Goal: Task Accomplishment & Management: Use online tool/utility

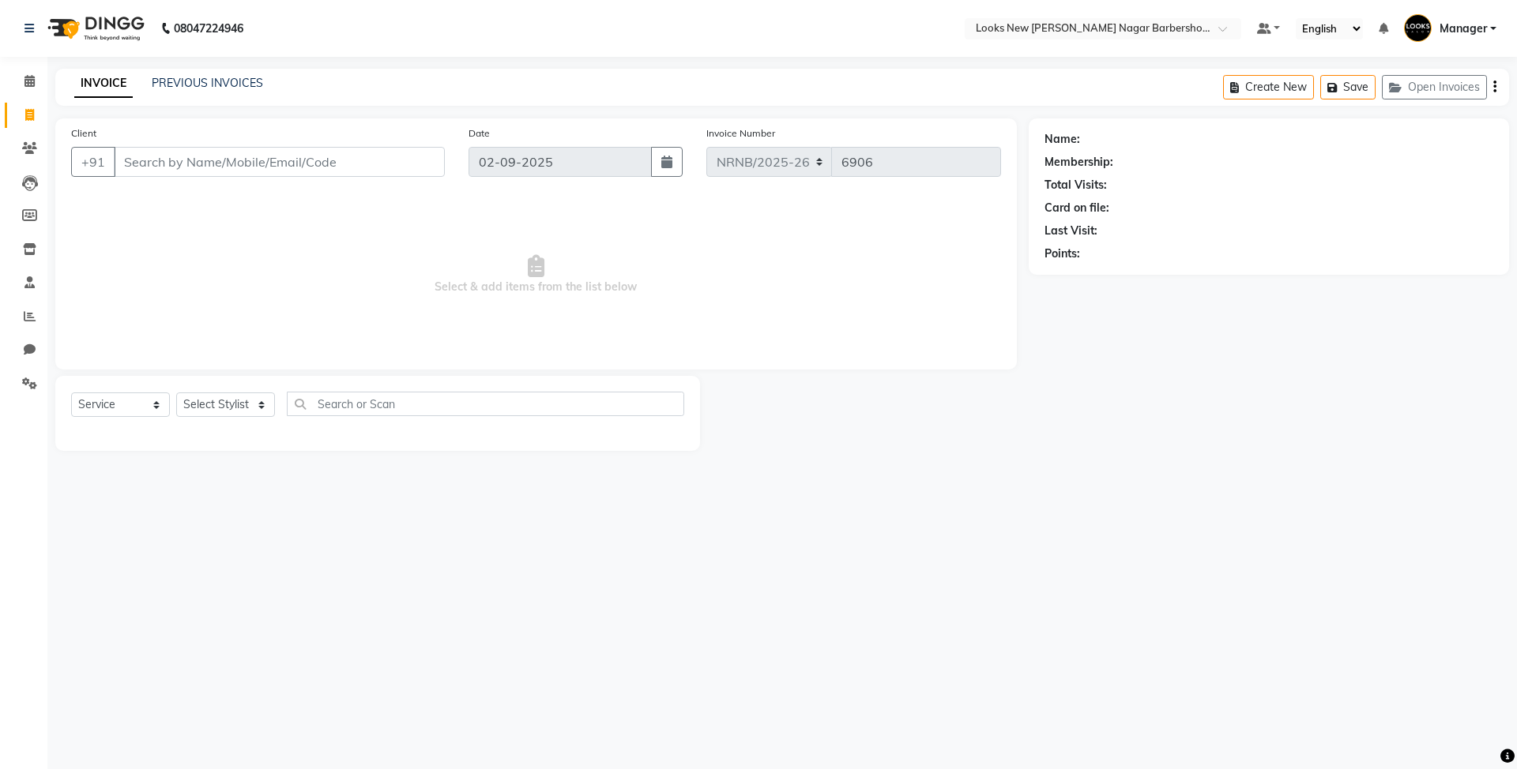
select select "service"
click at [520, 104] on div "INVOICE PREVIOUS INVOICES Create New Save Open Invoices" at bounding box center [782, 87] width 1454 height 37
click at [298, 150] on input "Client" at bounding box center [279, 162] width 331 height 30
click at [198, 411] on select "Select Stylist Aakash_Pdct [PERSON_NAME] [PERSON_NAME] [PERSON_NAME] Counter_Sa…" at bounding box center [225, 405] width 99 height 24
select select "87357"
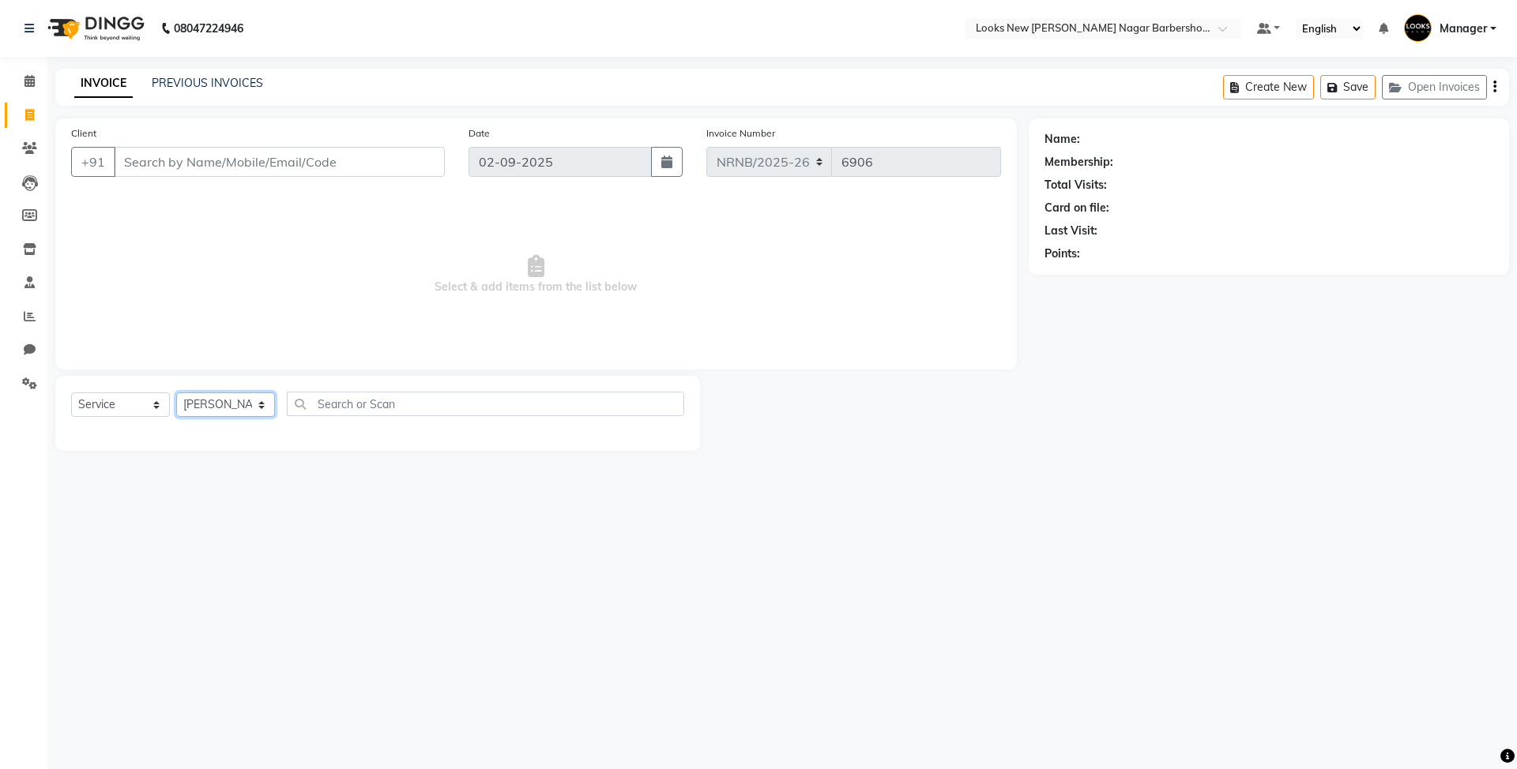
click at [176, 393] on select "Select Stylist Aakash_Pdct [PERSON_NAME] [PERSON_NAME] [PERSON_NAME] Counter_Sa…" at bounding box center [225, 405] width 99 height 24
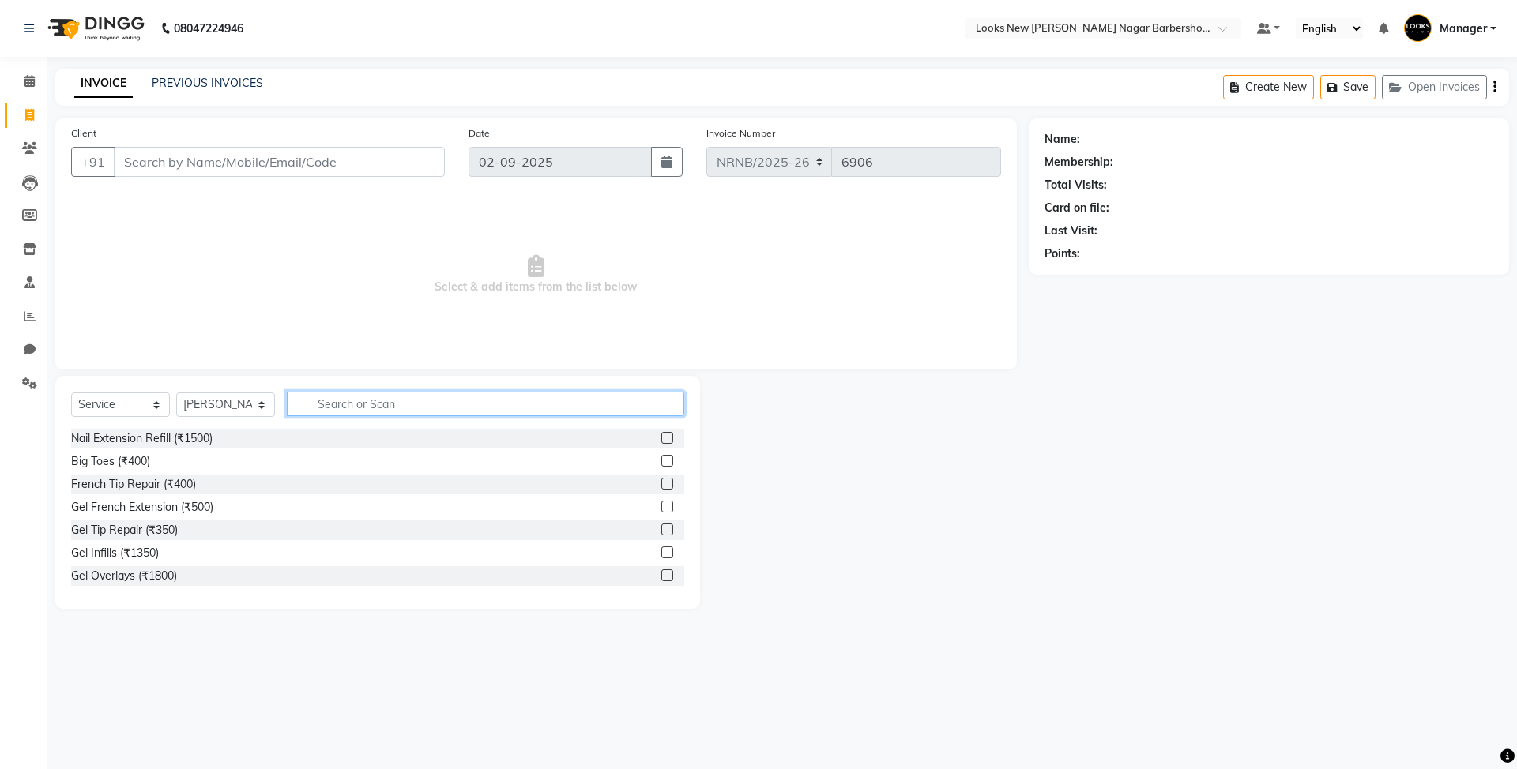
click at [346, 412] on input "text" at bounding box center [485, 404] width 397 height 24
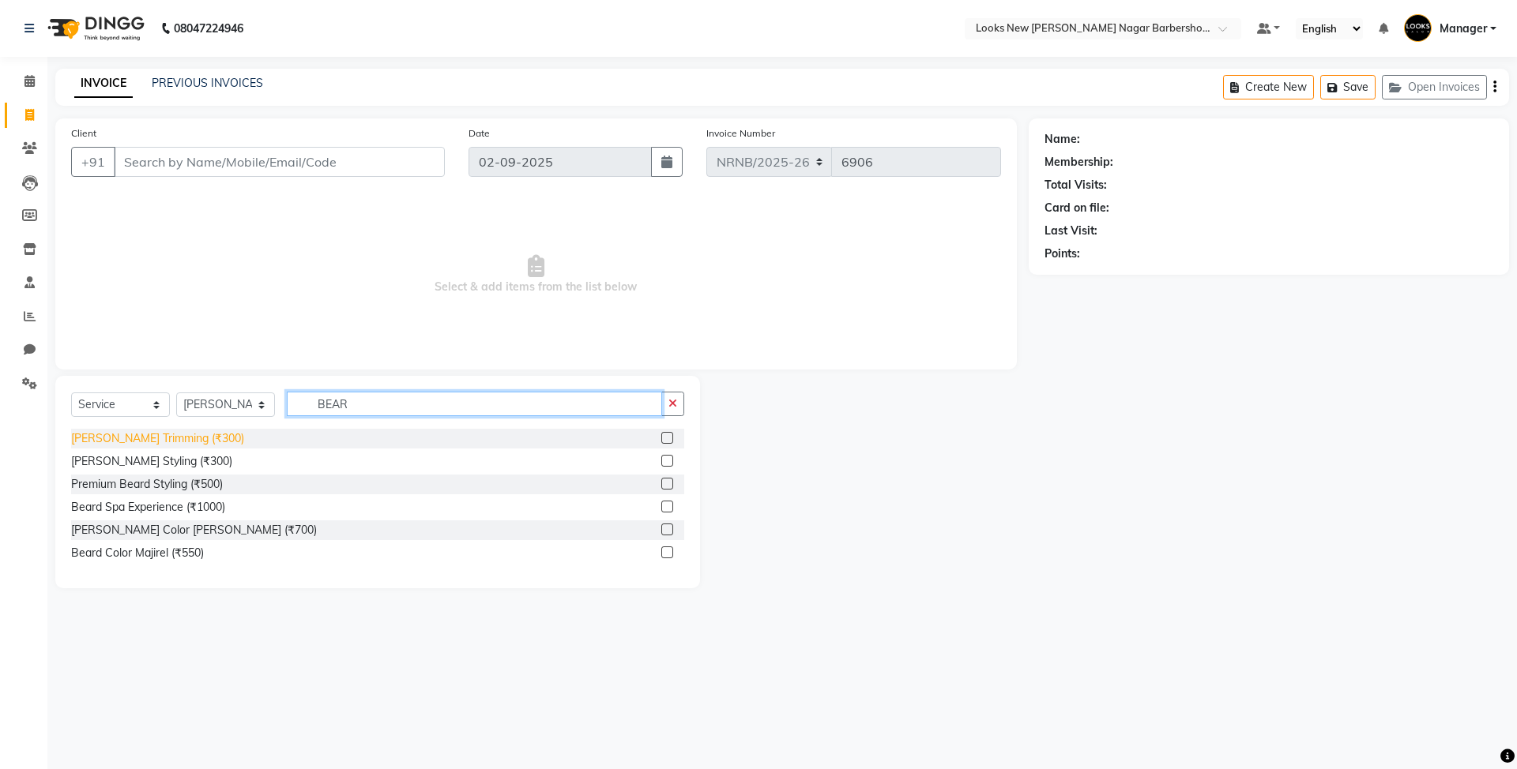
type input "BEAR"
click at [171, 431] on div "[PERSON_NAME] Trimming (₹300)" at bounding box center [157, 439] width 173 height 17
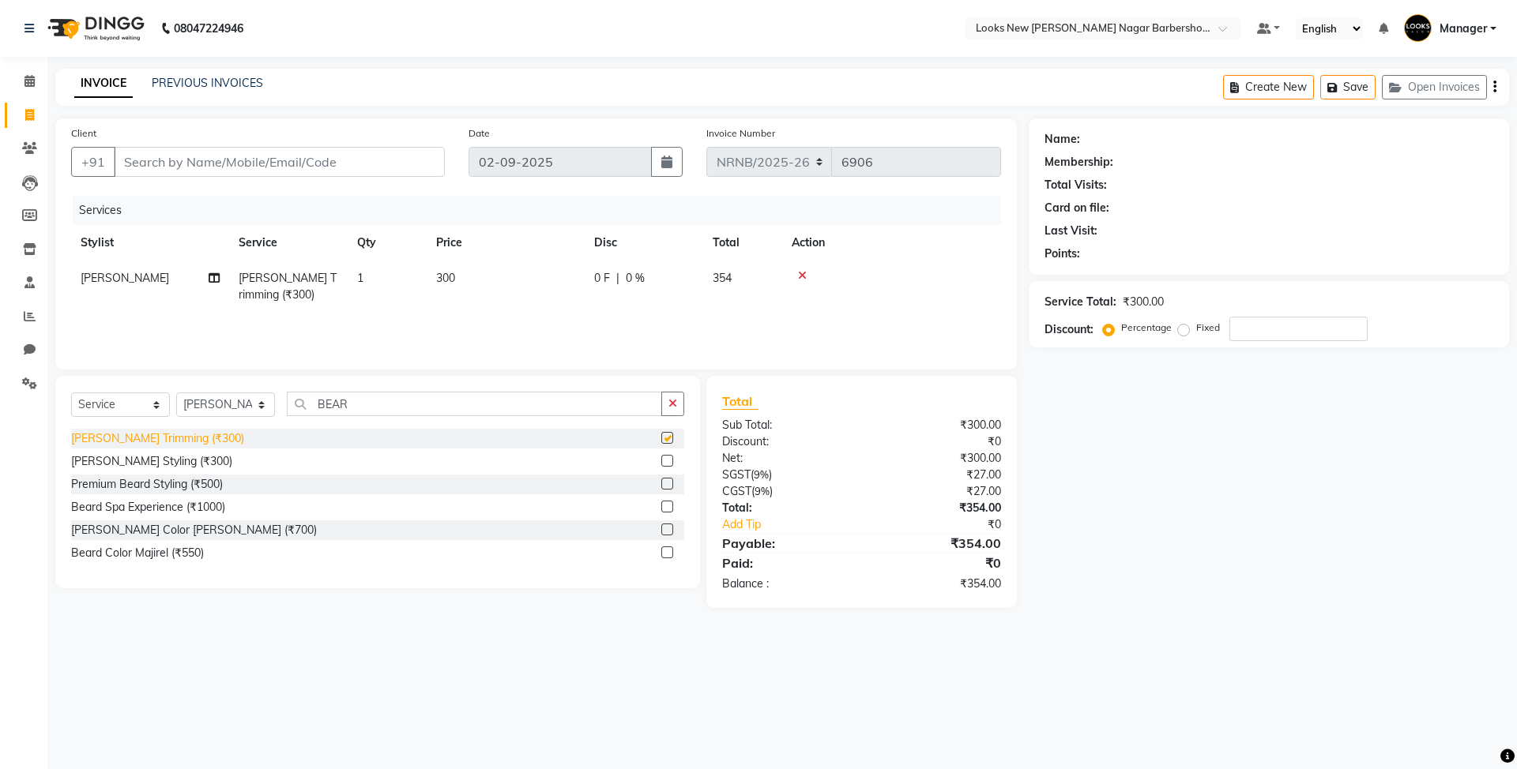
checkbox input "false"
click at [305, 164] on input "Client" at bounding box center [279, 162] width 331 height 30
type input "8"
type input "0"
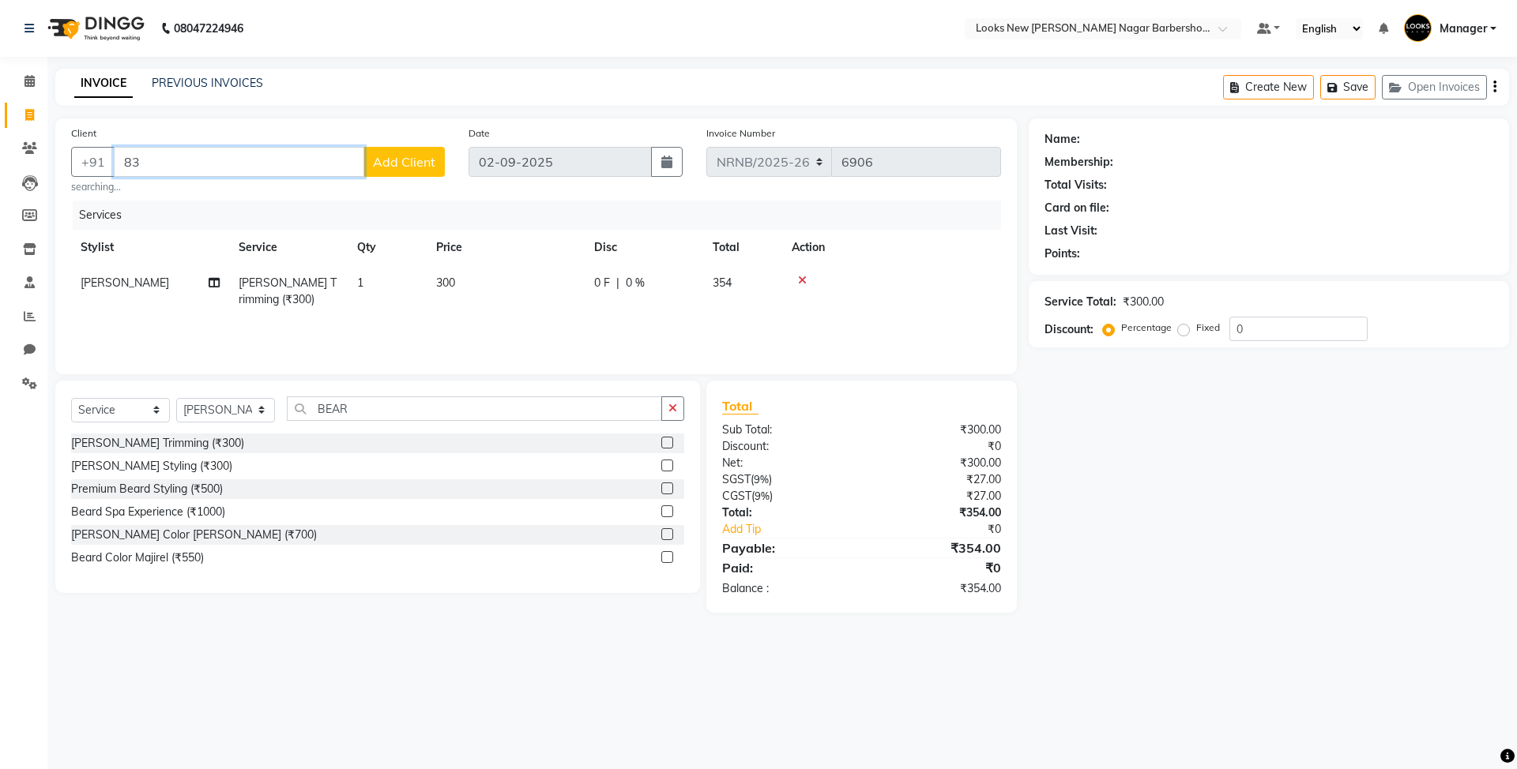
type input "8"
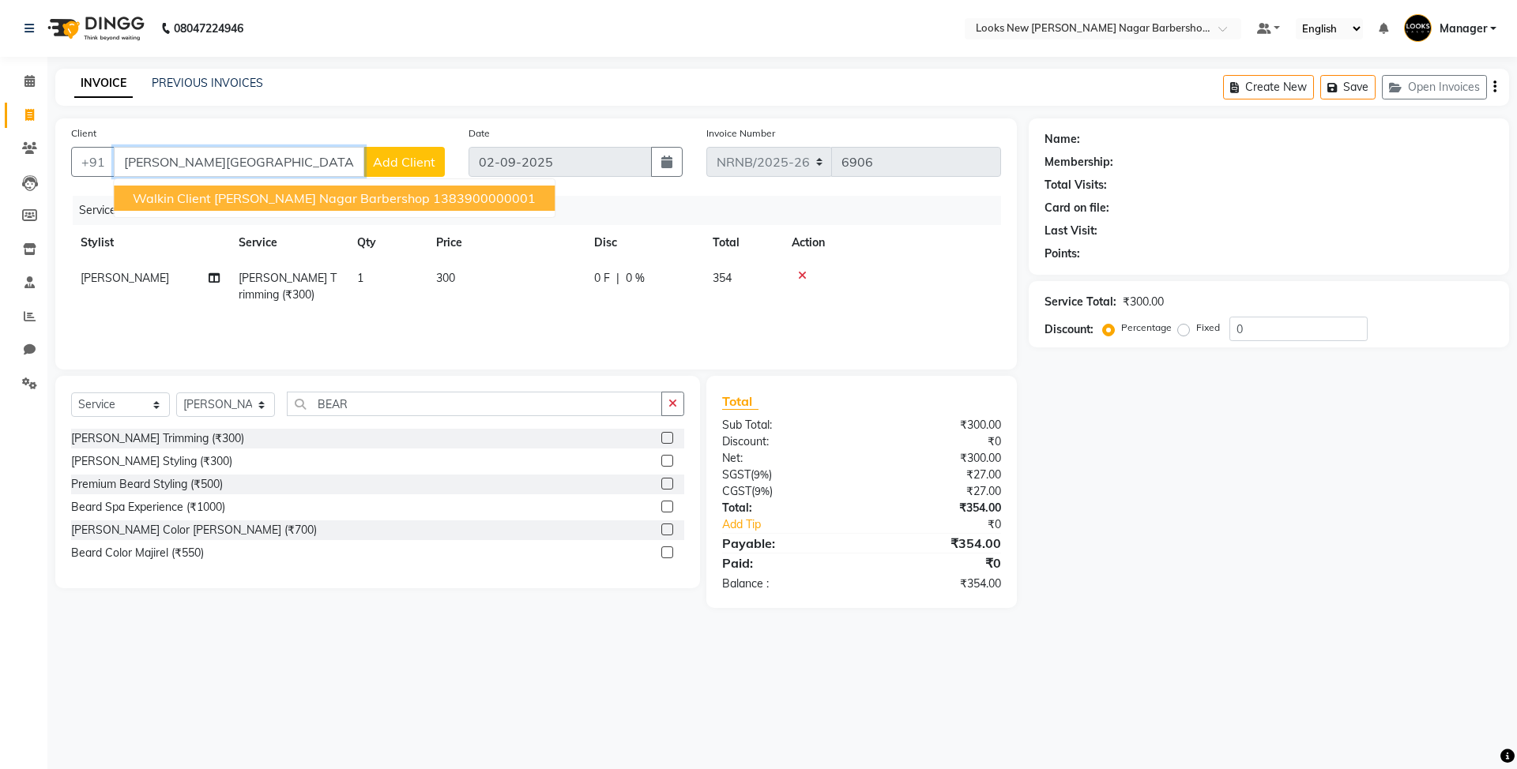
click at [441, 198] on ngb-highlight "1383900000001" at bounding box center [484, 198] width 103 height 16
type input "1383900000001"
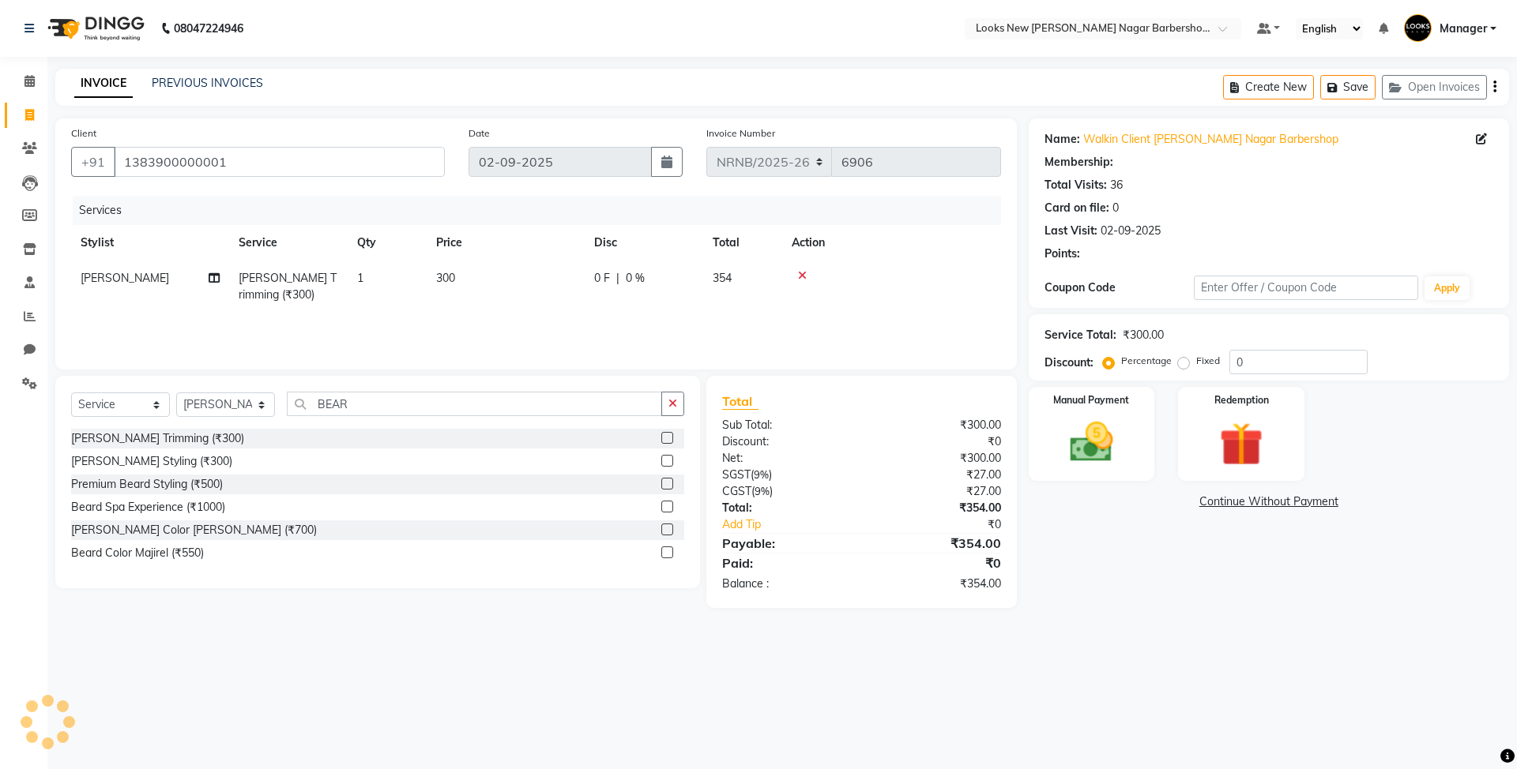
select select "1: Object"
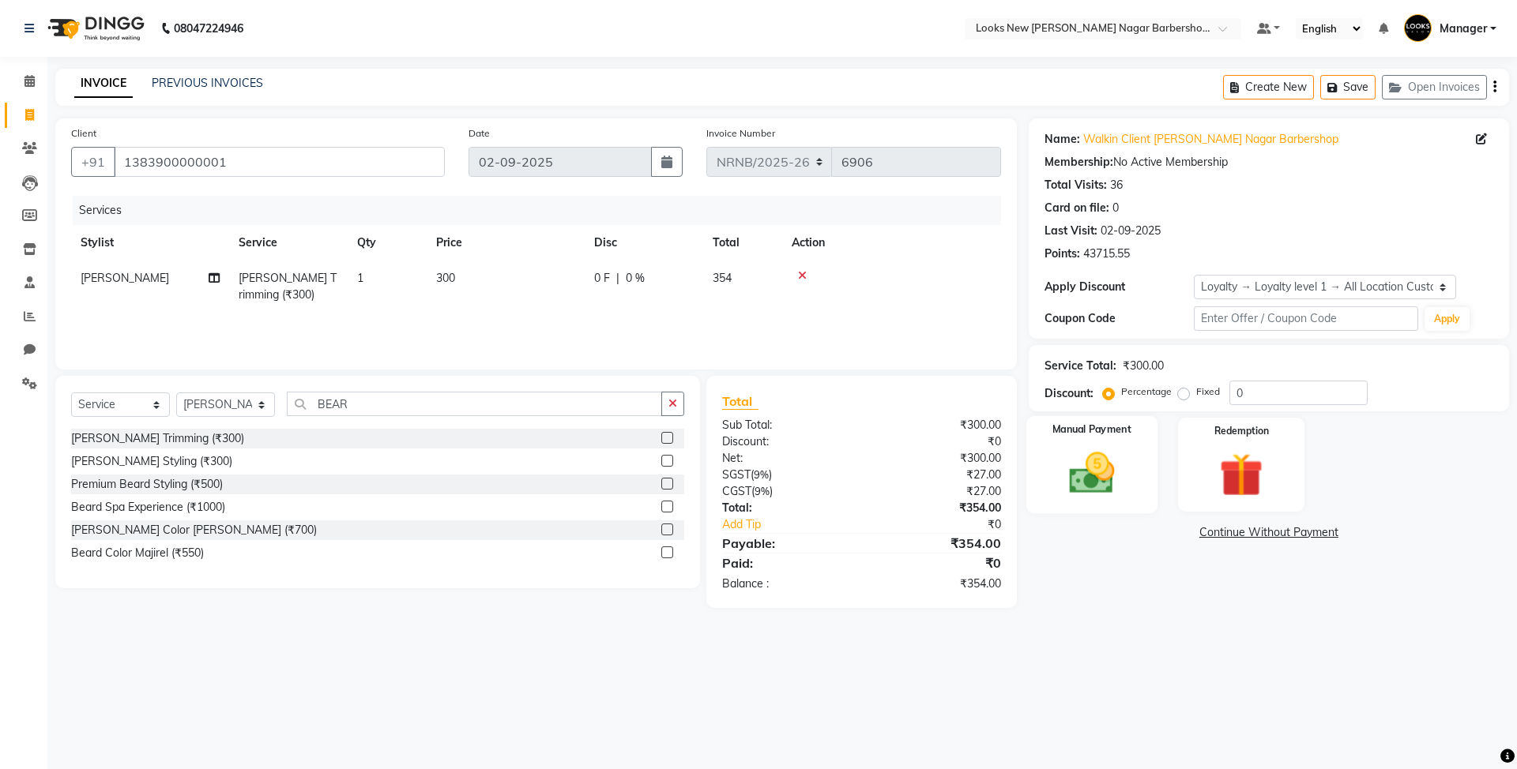
click at [1120, 491] on img at bounding box center [1091, 473] width 73 height 52
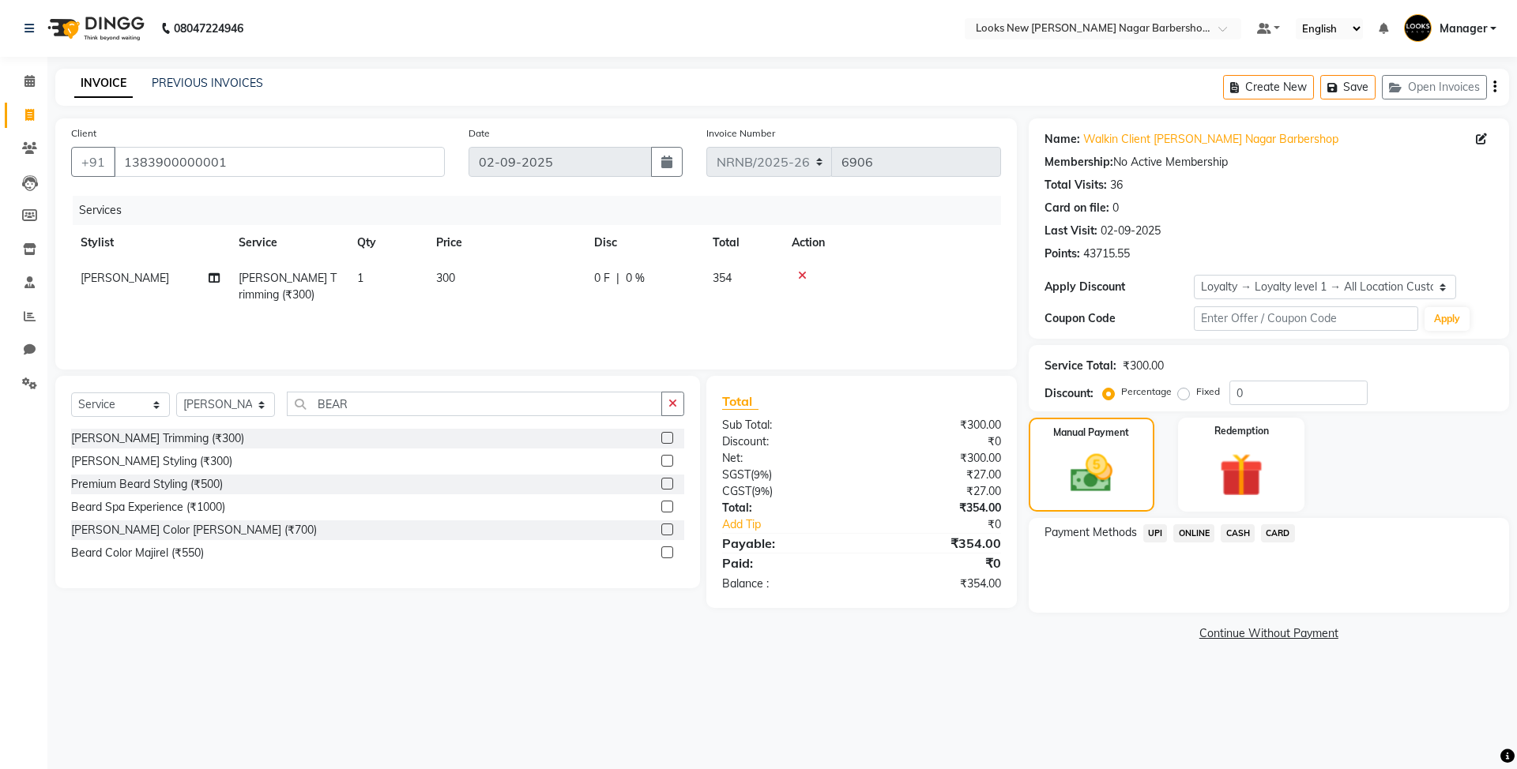
click at [1247, 536] on span "CASH" at bounding box center [1238, 534] width 34 height 18
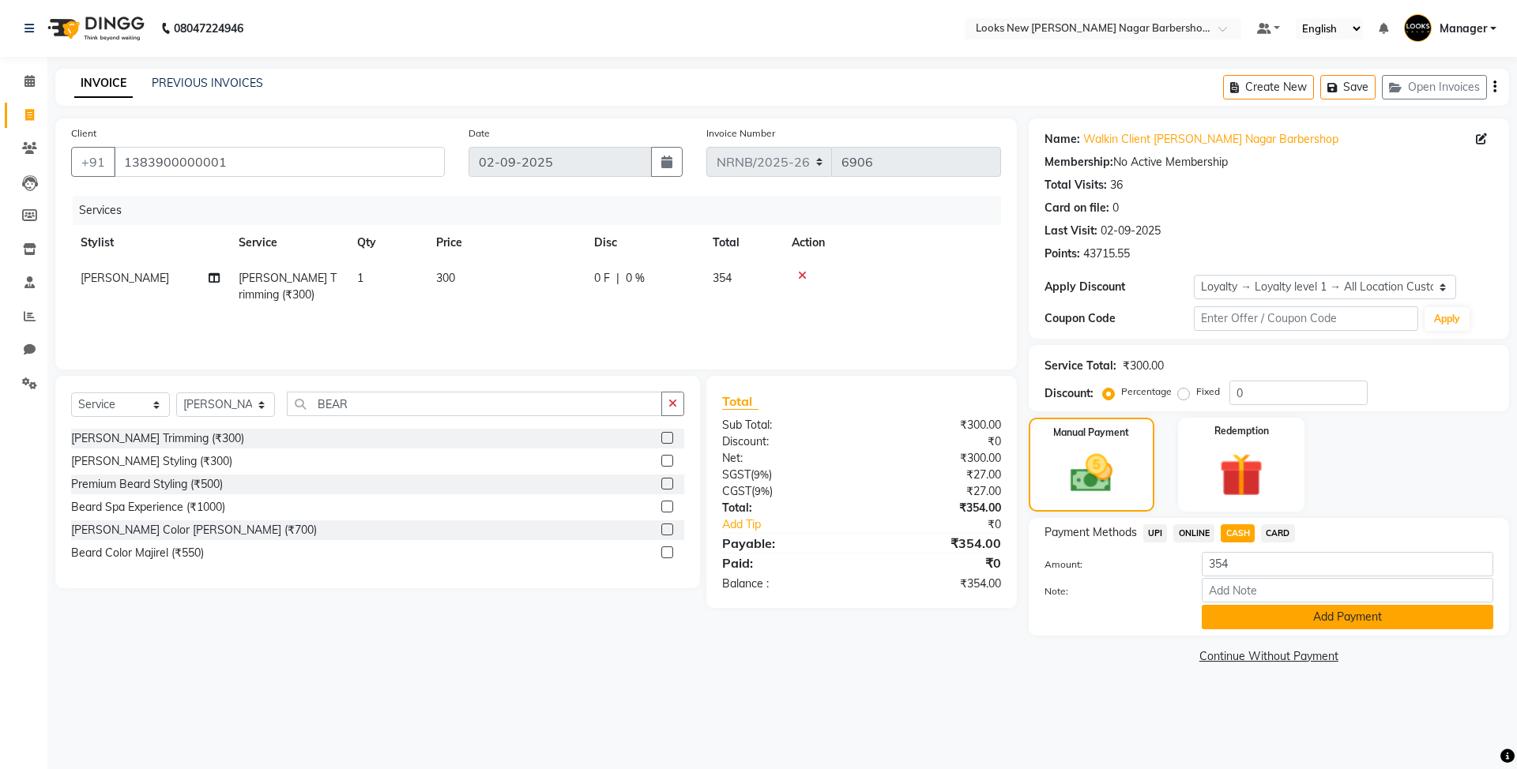
click at [1288, 629] on button "Add Payment" at bounding box center [1348, 617] width 292 height 24
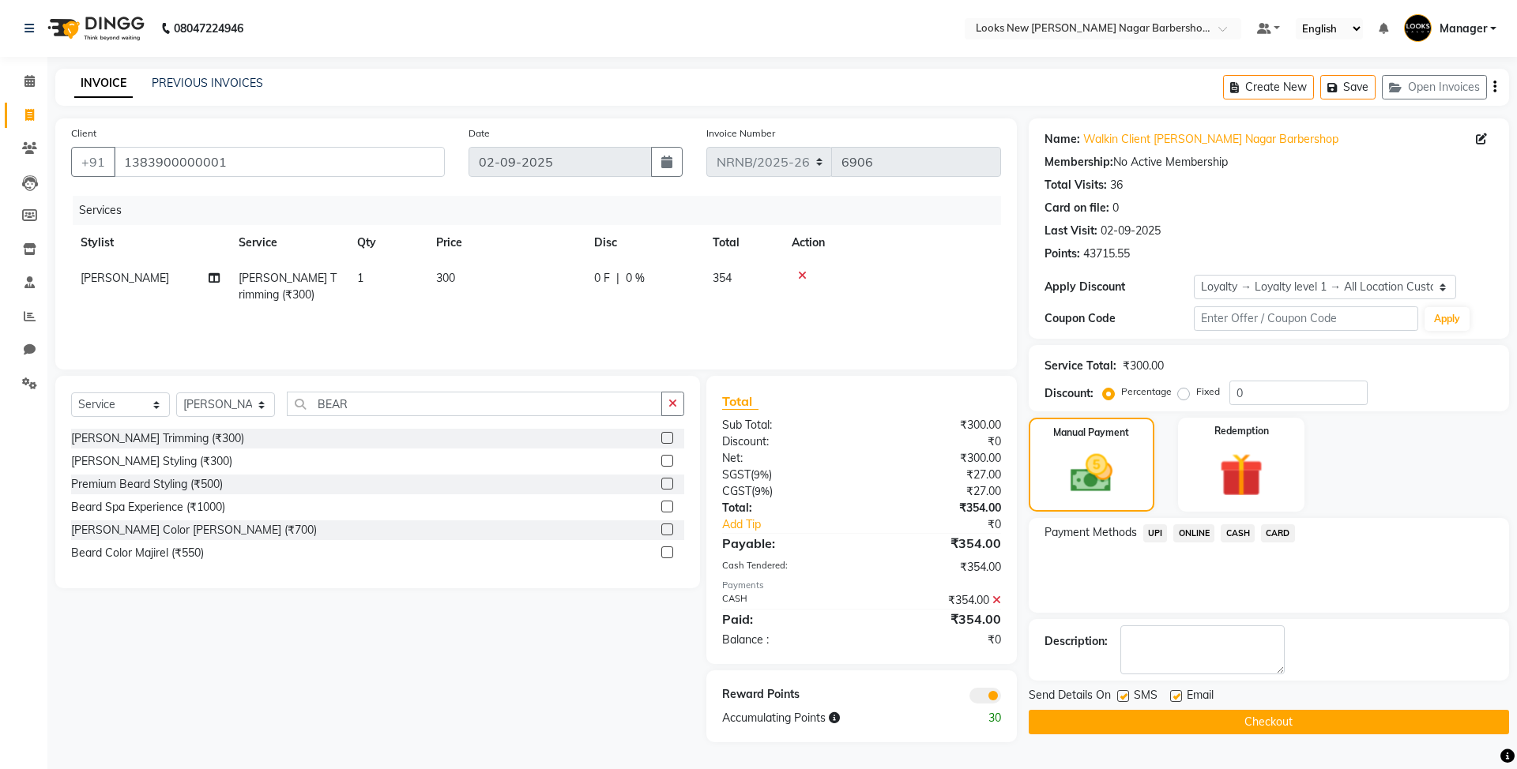
click at [1183, 714] on button "Checkout" at bounding box center [1269, 722] width 480 height 24
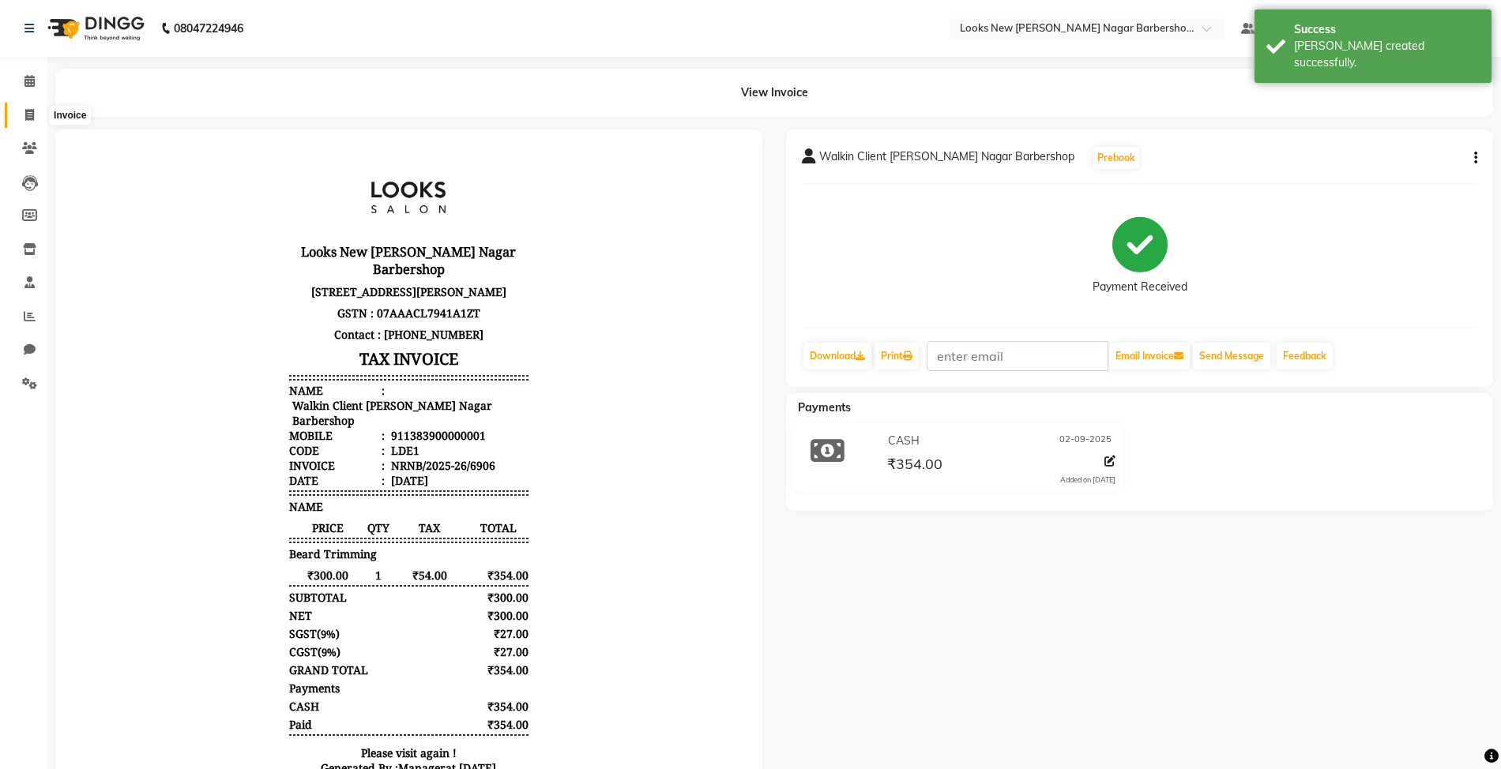
click at [32, 112] on icon at bounding box center [29, 115] width 9 height 12
select select "service"
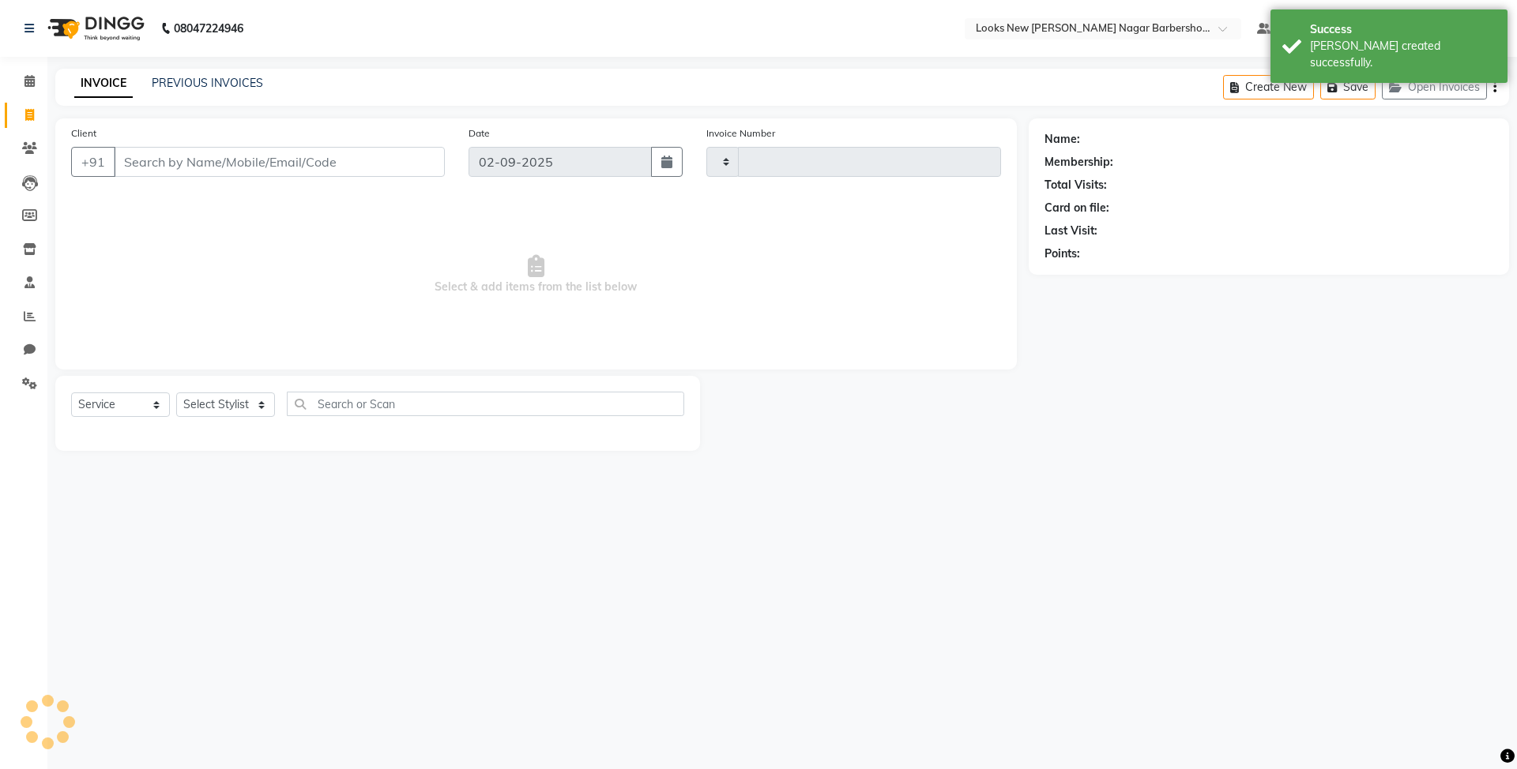
type input "6907"
select select "8705"
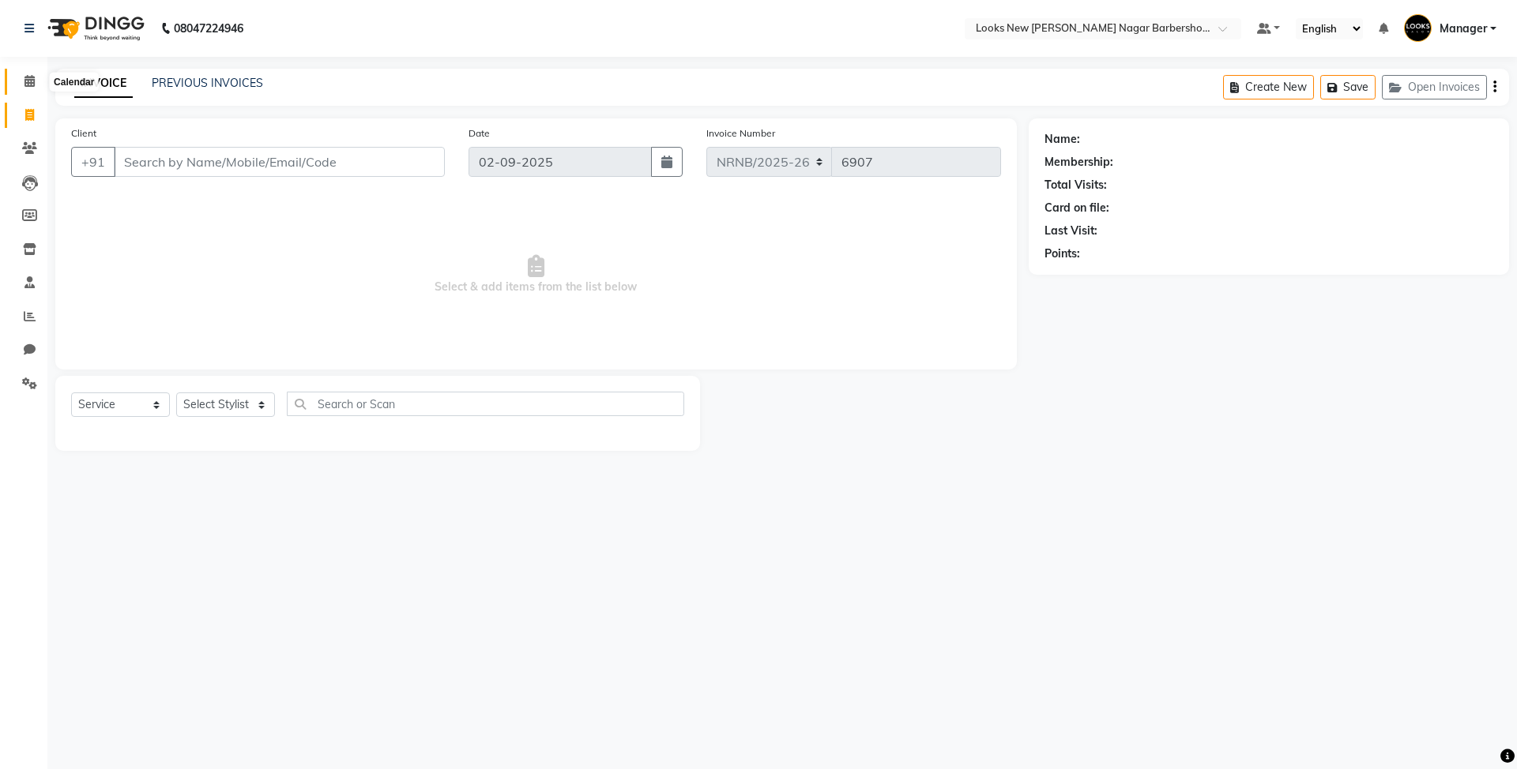
click at [28, 83] on icon at bounding box center [29, 81] width 10 height 12
